Goal: Task Accomplishment & Management: Manage account settings

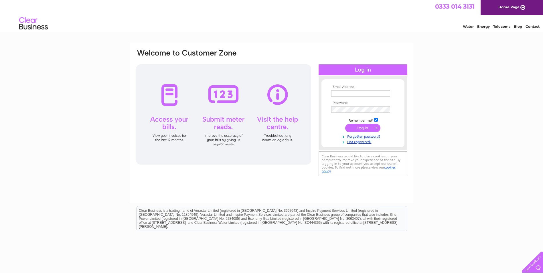
type input "admin@whlpd.com"
click at [366, 130] on input "submit" at bounding box center [362, 128] width 35 height 8
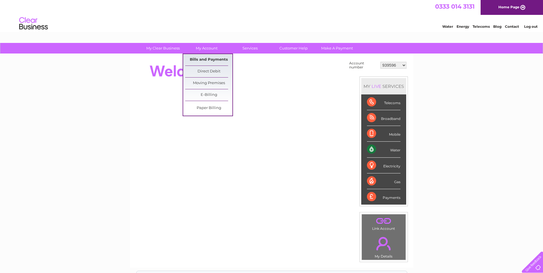
click at [201, 58] on link "Bills and Payments" at bounding box center [208, 59] width 47 height 11
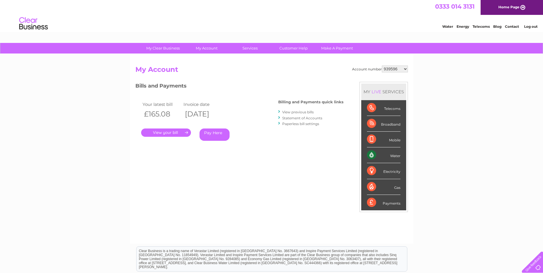
click at [400, 70] on select "939596 981551 30274349 30277375 30290403 30308160 30326326" at bounding box center [395, 69] width 26 height 7
select select "981551"
click at [382, 66] on select "939596 981551 30274349 30277375 30290403 30308160 30326326" at bounding box center [395, 69] width 26 height 7
drag, startPoint x: 0, startPoint y: 0, endPoint x: 400, endPoint y: 70, distance: 406.2
click at [400, 70] on select "939596 981551 30274349 30277375 30290403 30308160 30326326" at bounding box center [395, 69] width 26 height 7
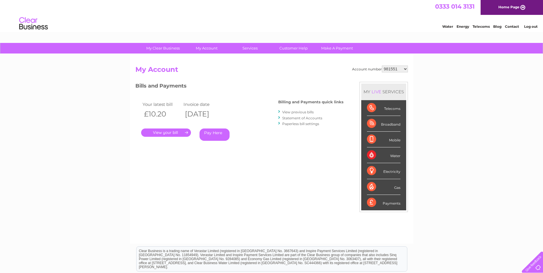
select select "30274349"
click at [382, 66] on select "939596 981551 30274349 30277375 30290403 30308160 30326326" at bounding box center [395, 69] width 26 height 7
drag, startPoint x: 0, startPoint y: 0, endPoint x: 394, endPoint y: 70, distance: 400.1
click at [394, 70] on select "939596 981551 30274349 30277375 30290403 30308160 30326326" at bounding box center [395, 69] width 26 height 7
select select "30277375"
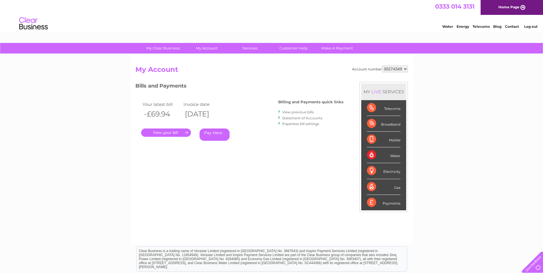
click at [382, 66] on select "939596 981551 30274349 30277375 30290403 30308160 30326326" at bounding box center [395, 69] width 26 height 7
drag, startPoint x: 0, startPoint y: 0, endPoint x: 394, endPoint y: 70, distance: 400.6
click at [394, 70] on select "939596 981551 30274349 30277375 30290403 30308160 30326326" at bounding box center [395, 69] width 26 height 7
select select "30290403"
click at [382, 66] on select "939596 981551 30274349 30277375 30290403 30308160 30326326" at bounding box center [395, 69] width 26 height 7
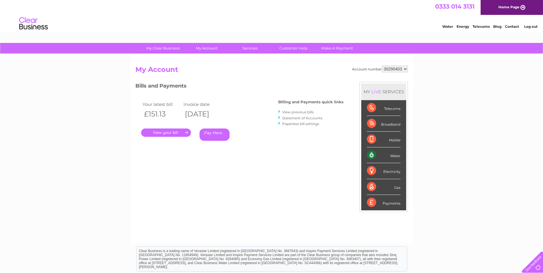
click at [392, 73] on h2 "My Account" at bounding box center [271, 71] width 272 height 11
click at [392, 70] on select "939596 981551 30274349 30277375 30290403 30308160 30326326" at bounding box center [395, 69] width 26 height 7
select select "30308160"
click at [382, 66] on select "939596 981551 30274349 30277375 30290403 30308160 30326326" at bounding box center [395, 69] width 26 height 7
click at [398, 68] on select "939596 981551 30274349 30277375 30290403 30308160 30326326" at bounding box center [395, 69] width 26 height 7
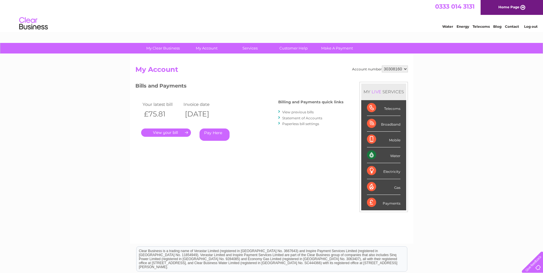
select select "30326326"
click at [382, 66] on select "939596 981551 30274349 30277375 30290403 30308160 30326326" at bounding box center [395, 69] width 26 height 7
click at [398, 72] on select "939596 981551 30274349 30277375 30290403 30308160 30326326" at bounding box center [395, 69] width 26 height 7
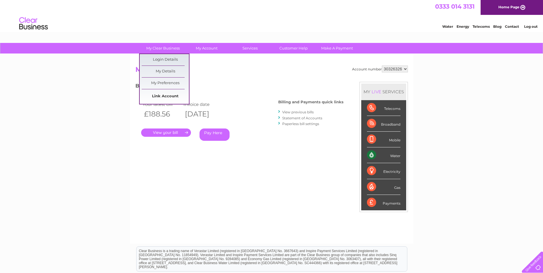
click at [157, 100] on link "Link Account" at bounding box center [165, 96] width 47 height 11
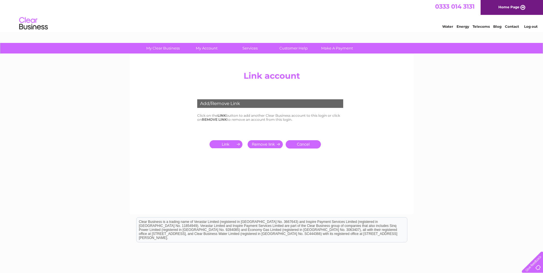
click at [229, 143] on input "submit" at bounding box center [227, 144] width 35 height 8
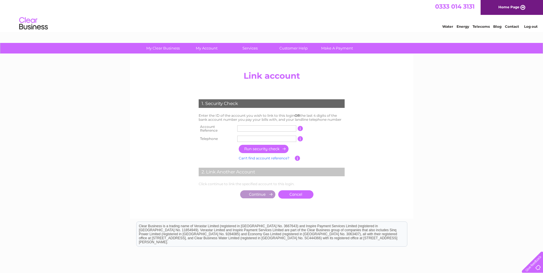
click at [247, 129] on input "text" at bounding box center [266, 128] width 59 height 6
type input "984017"
click at [238, 139] on input "text" at bounding box center [266, 139] width 59 height 6
type input "01314423240"
click at [251, 148] on input "button" at bounding box center [264, 149] width 50 height 8
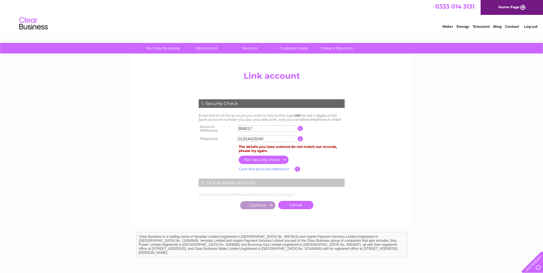
click at [275, 159] on input "button" at bounding box center [264, 160] width 50 height 8
click at [289, 202] on link "Cancel" at bounding box center [295, 205] width 35 height 8
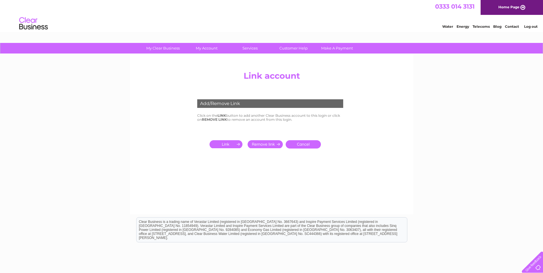
click at [232, 144] on input "submit" at bounding box center [227, 144] width 35 height 8
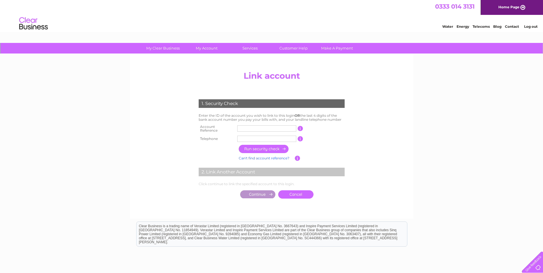
click at [242, 126] on input "text" at bounding box center [266, 128] width 59 height 6
type input "984017"
click at [254, 147] on input "button" at bounding box center [264, 149] width 50 height 8
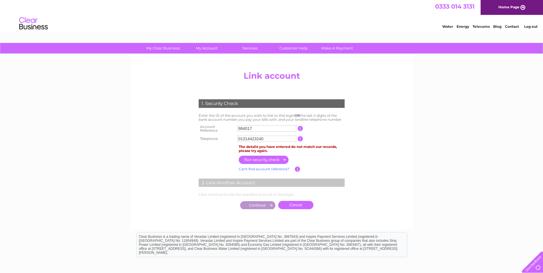
click at [253, 160] on input "button" at bounding box center [264, 160] width 50 height 8
click at [420, 124] on div "My Clear Business Login Details My Details My Preferences Link Account My Accou…" at bounding box center [271, 185] width 543 height 284
drag, startPoint x: 273, startPoint y: 140, endPoint x: 165, endPoint y: 142, distance: 107.6
click at [165, 142] on center "Add/Remove Link Click on the LINK button to add another Clear Business account …" at bounding box center [271, 145] width 272 height 155
type input "7527"
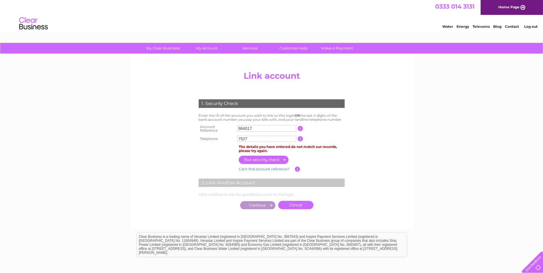
click at [272, 157] on input "button" at bounding box center [264, 160] width 50 height 8
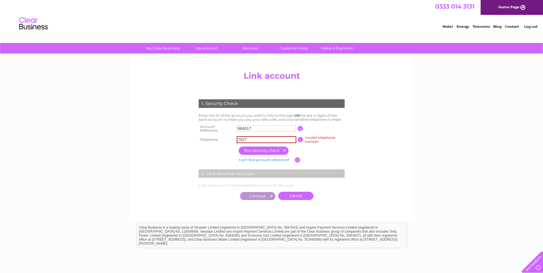
click at [274, 150] on input "button" at bounding box center [264, 151] width 50 height 8
drag, startPoint x: 250, startPoint y: 141, endPoint x: 162, endPoint y: 139, distance: 87.6
click at [162, 139] on center "Add/Remove Link Click on the LINK button to add another Clear Business account …" at bounding box center [271, 141] width 272 height 146
click at [258, 139] on input "text" at bounding box center [267, 139] width 60 height 7
type input "01314423240"
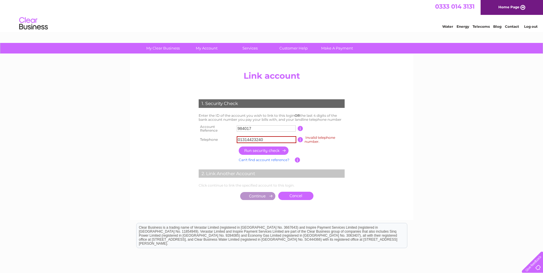
click at [262, 158] on link "Can't find account reference?" at bounding box center [264, 160] width 51 height 4
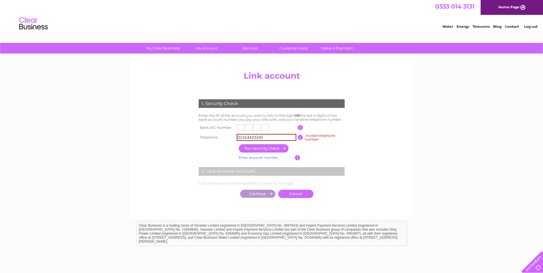
click at [241, 130] on input "text" at bounding box center [240, 128] width 7 height 6
type input "7"
click at [250, 129] on input "text" at bounding box center [248, 128] width 7 height 6
type input "5"
click at [256, 128] on input "text" at bounding box center [256, 128] width 7 height 6
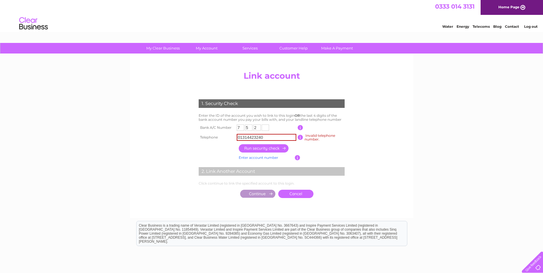
type input "2"
click at [268, 127] on input "text" at bounding box center [265, 128] width 7 height 6
type input "7"
click at [268, 150] on input "button" at bounding box center [264, 148] width 50 height 8
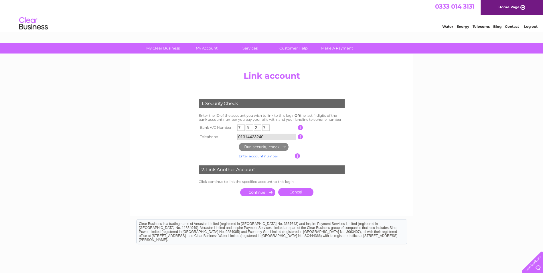
click at [255, 193] on input "submit" at bounding box center [257, 192] width 35 height 8
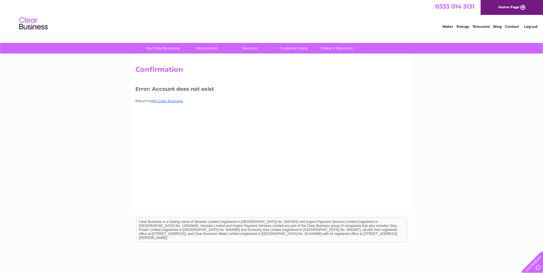
click at [170, 96] on div "Confirmation Error: Account does not exist Return to My Clear Business" at bounding box center [271, 134] width 283 height 160
click at [170, 100] on link "My Clear Business" at bounding box center [167, 101] width 31 height 4
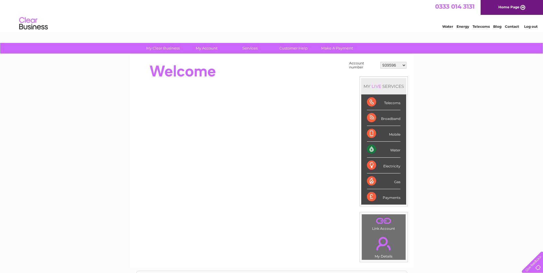
click at [404, 67] on select "939596 981551 30274349 30277375 30290403 30308160 30326326" at bounding box center [393, 65] width 26 height 7
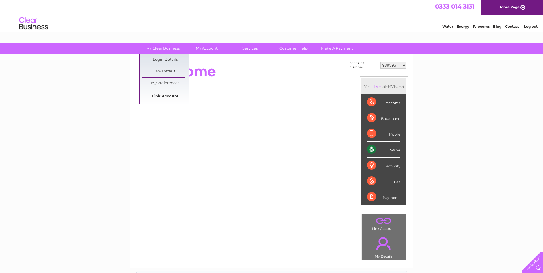
click at [161, 97] on link "Link Account" at bounding box center [165, 96] width 47 height 11
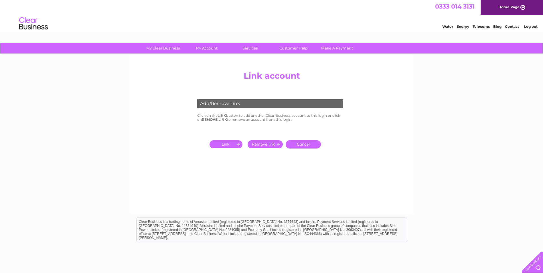
click at [234, 145] on input "submit" at bounding box center [227, 144] width 35 height 8
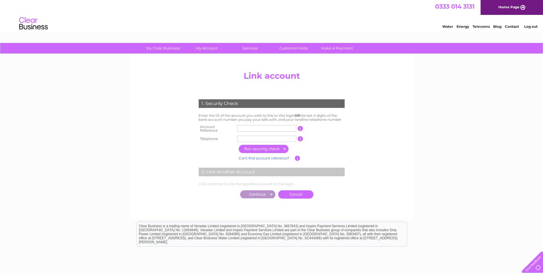
click at [249, 127] on input "text" at bounding box center [266, 128] width 59 height 6
type input "984017"
type input "01314423240"
click at [260, 149] on input "button" at bounding box center [264, 149] width 50 height 8
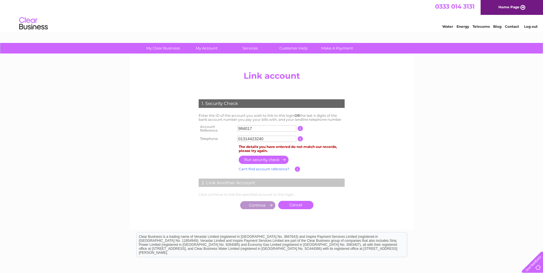
click at [296, 168] on input "button" at bounding box center [297, 169] width 5 height 5
click at [298, 167] on input "button" at bounding box center [297, 169] width 5 height 5
click at [533, 28] on link "Log out" at bounding box center [530, 26] width 13 height 4
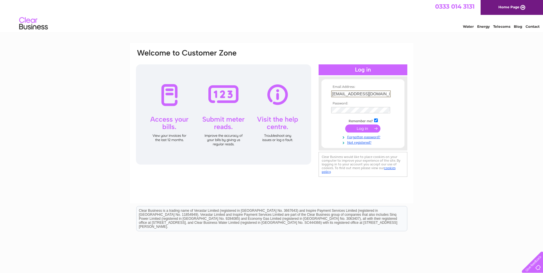
click at [355, 93] on input "[EMAIL_ADDRESS][DOMAIN_NAME]" at bounding box center [361, 93] width 60 height 7
type input "[EMAIL_ADDRESS][DOMAIN_NAME]"
click at [354, 131] on input "submit" at bounding box center [362, 128] width 35 height 8
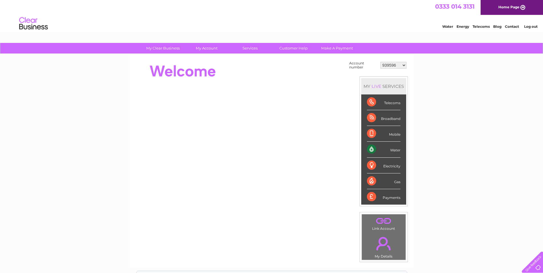
click at [394, 68] on select "939596 968890 981551 984017 1120102 1131048 30277375 30290403" at bounding box center [393, 65] width 26 height 7
select select "984017"
click at [380, 62] on select "939596 968890 981551 984017 1120102 1131048 30277375 30290403" at bounding box center [393, 65] width 26 height 7
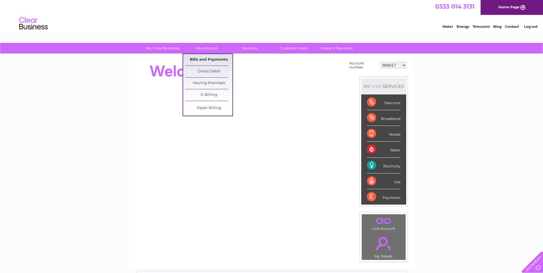
click at [196, 60] on link "Bills and Payments" at bounding box center [208, 59] width 47 height 11
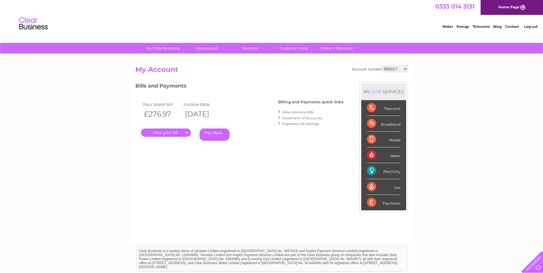
click at [178, 132] on link "." at bounding box center [166, 133] width 50 height 8
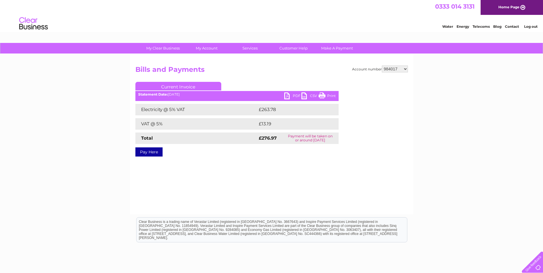
click at [298, 94] on link "PDF" at bounding box center [292, 96] width 17 height 8
